Goal: Transaction & Acquisition: Purchase product/service

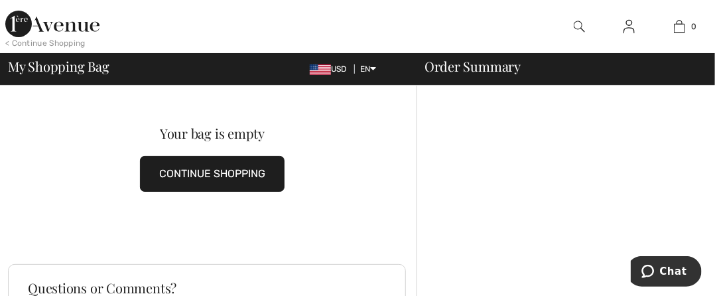
click at [575, 24] on img at bounding box center [579, 27] width 11 height 16
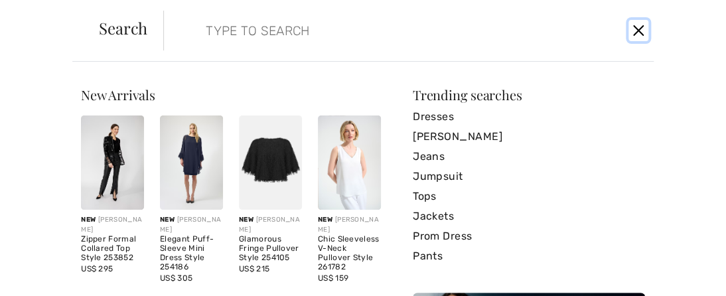
click at [637, 27] on button "Close" at bounding box center [637, 30] width 19 height 21
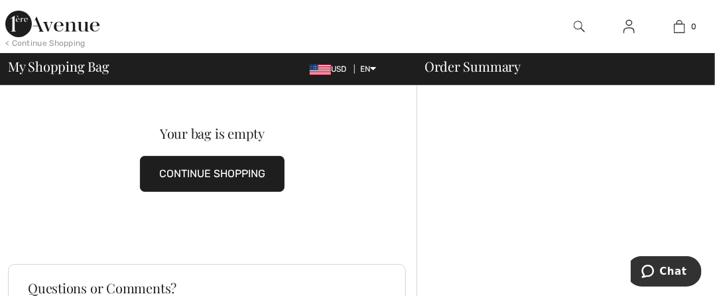
click at [627, 21] on img at bounding box center [628, 27] width 11 height 16
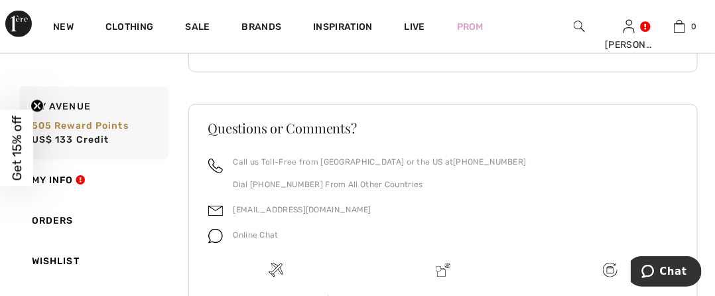
scroll to position [259, 0]
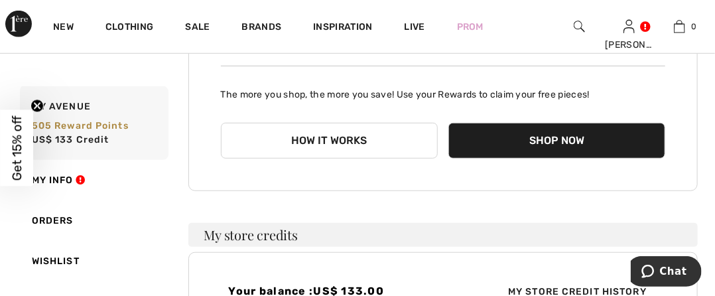
click at [247, 235] on h3 "My store credits" at bounding box center [443, 235] width 510 height 24
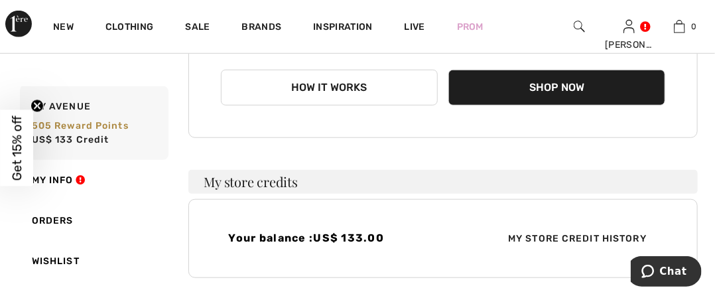
scroll to position [338, 0]
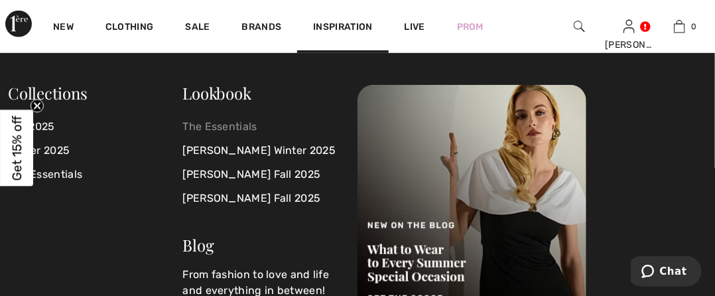
click at [222, 123] on link "The Essentials" at bounding box center [262, 127] width 159 height 24
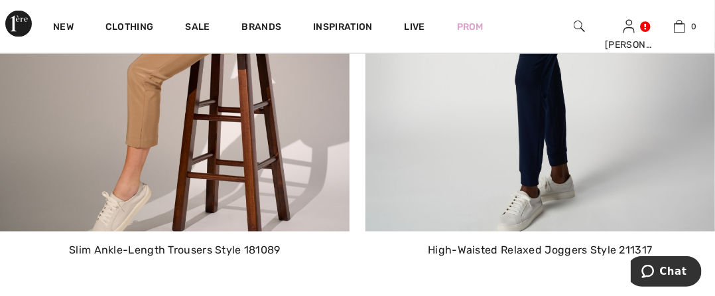
scroll to position [2451, 0]
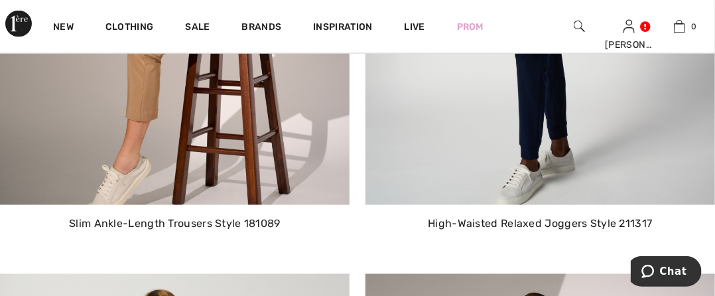
click at [557, 224] on p "High-Waisted Relaxed Joggers Style 211317" at bounding box center [540, 224] width 328 height 16
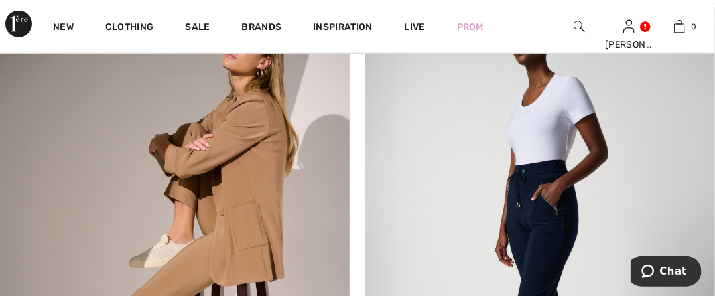
click at [515, 202] on img at bounding box center [540, 235] width 350 height 456
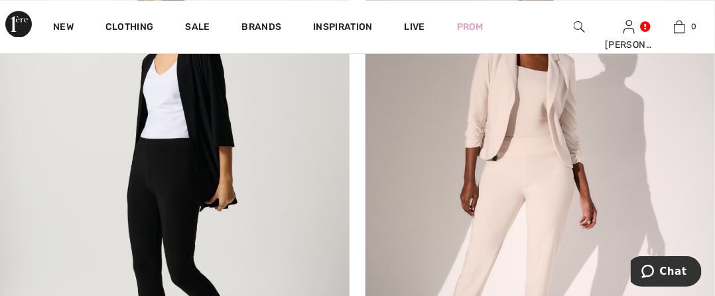
scroll to position [2792, 0]
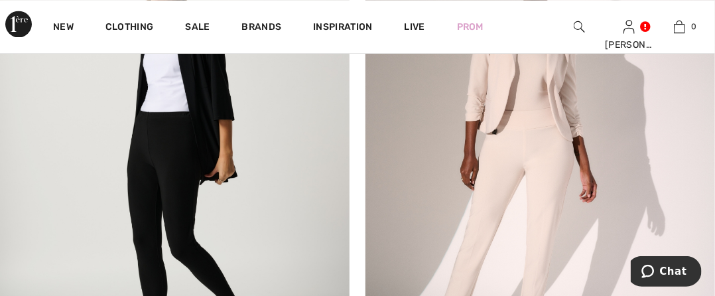
click at [513, 133] on img at bounding box center [540, 161] width 350 height 456
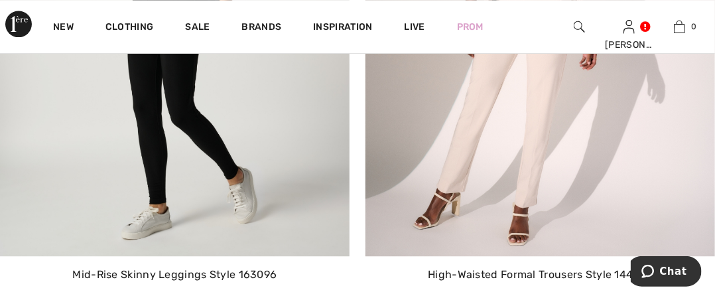
scroll to position [2951, 0]
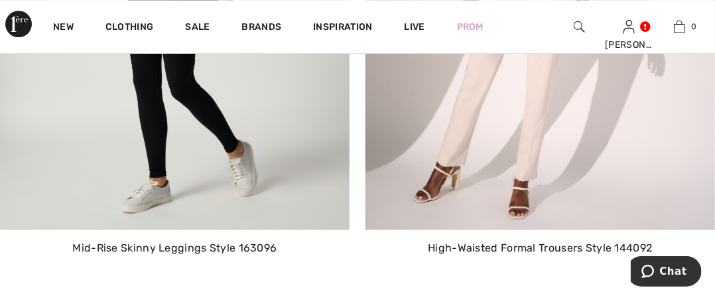
click at [207, 251] on p "Mid-Rise Skinny Leggings Style 163096" at bounding box center [175, 248] width 328 height 16
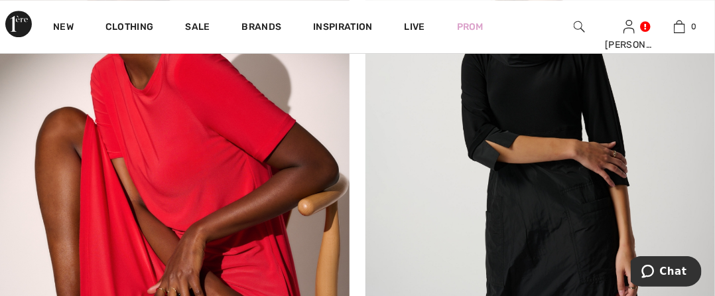
scroll to position [5050, 0]
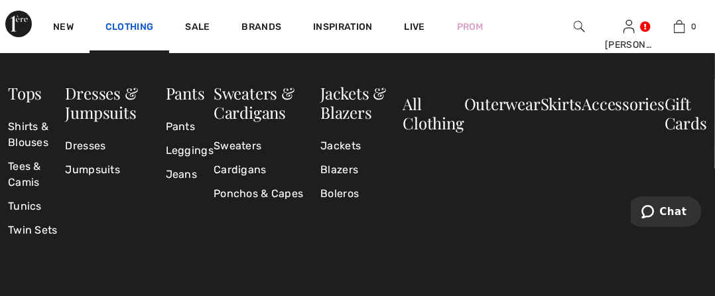
click at [121, 21] on link "Clothing" at bounding box center [129, 28] width 48 height 14
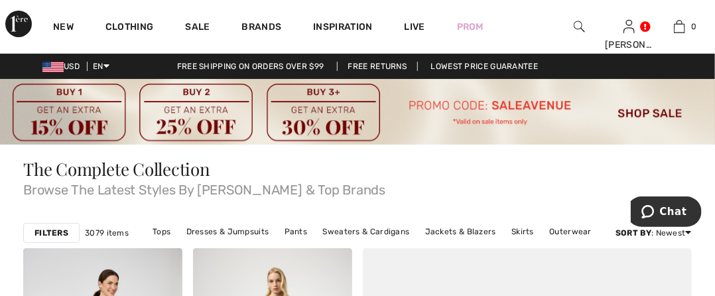
click at [58, 225] on div "Filters" at bounding box center [51, 233] width 56 height 20
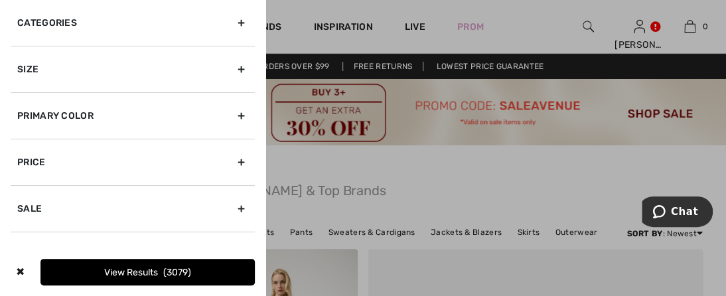
click at [32, 64] on div "Size" at bounding box center [133, 69] width 244 height 46
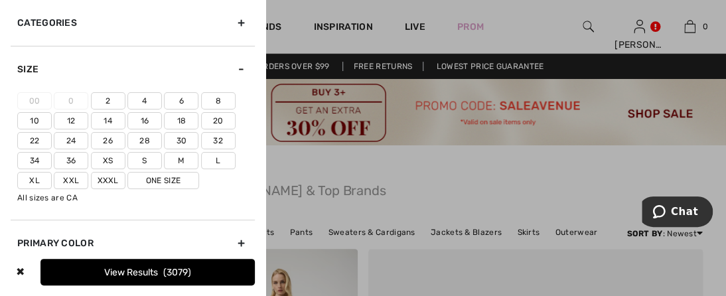
click at [106, 116] on label "14" at bounding box center [108, 120] width 34 height 17
click at [0, 0] on input"] "14" at bounding box center [0, 0] width 0 height 0
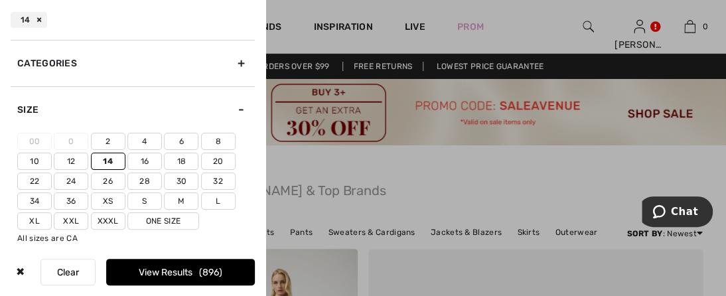
click at [34, 215] on label "Xl" at bounding box center [34, 220] width 34 height 17
click at [0, 0] on input"] "Xl" at bounding box center [0, 0] width 0 height 0
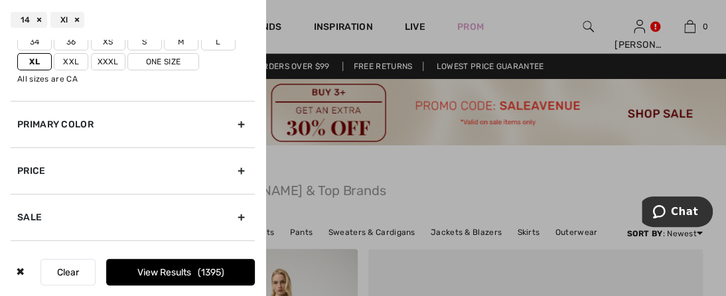
scroll to position [186, 0]
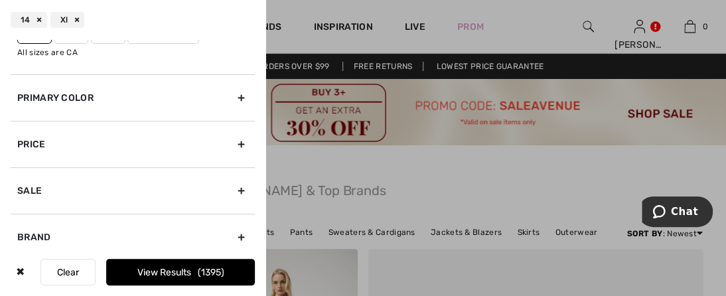
click at [50, 87] on div "Primary Color" at bounding box center [133, 97] width 244 height 46
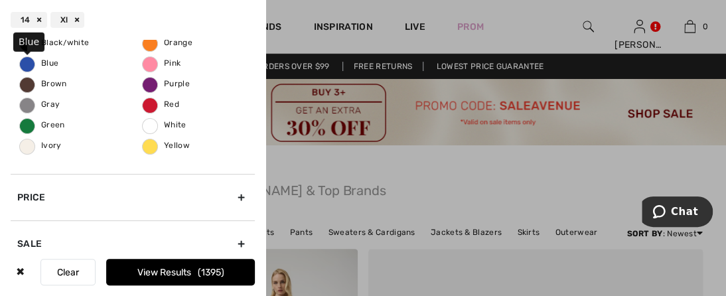
click at [29, 56] on label "Blue" at bounding box center [27, 64] width 16 height 16
click at [0, 0] on input "Blue" at bounding box center [0, 0] width 0 height 0
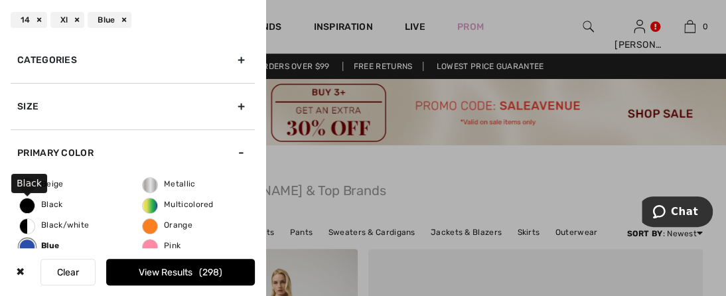
click at [27, 201] on span "Black" at bounding box center [41, 204] width 43 height 9
click at [0, 0] on input "Black" at bounding box center [0, 0] width 0 height 0
click at [141, 265] on button "View Results 740" at bounding box center [180, 272] width 149 height 27
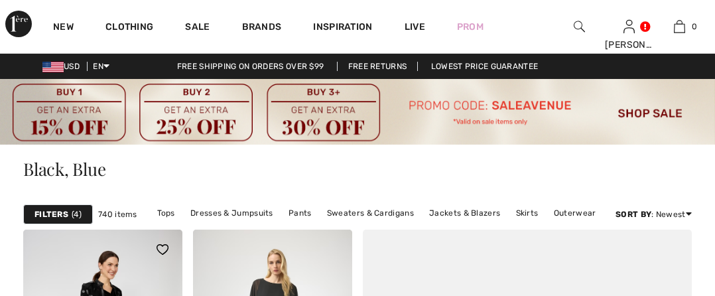
checkbox input "true"
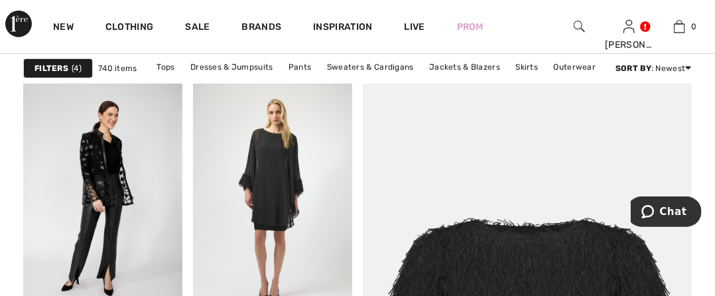
scroll to position [167, 0]
